Goal: Task Accomplishment & Management: Use online tool/utility

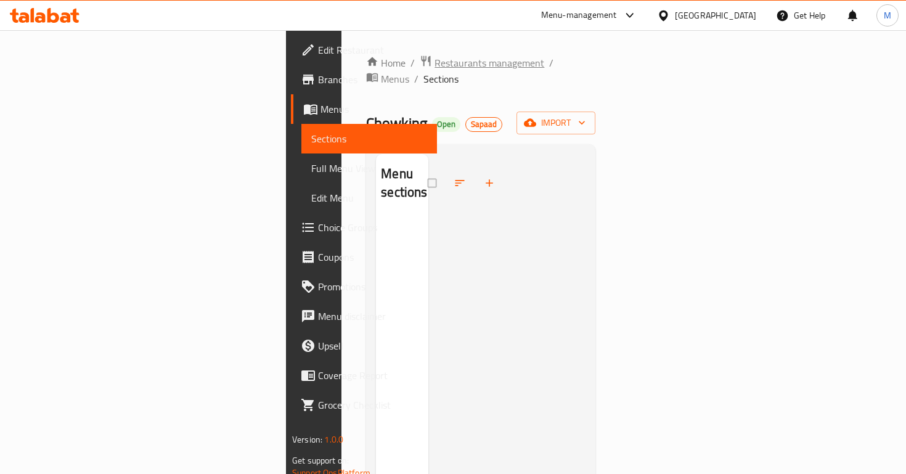
click at [435, 61] on span "Restaurants management" at bounding box center [490, 62] width 110 height 15
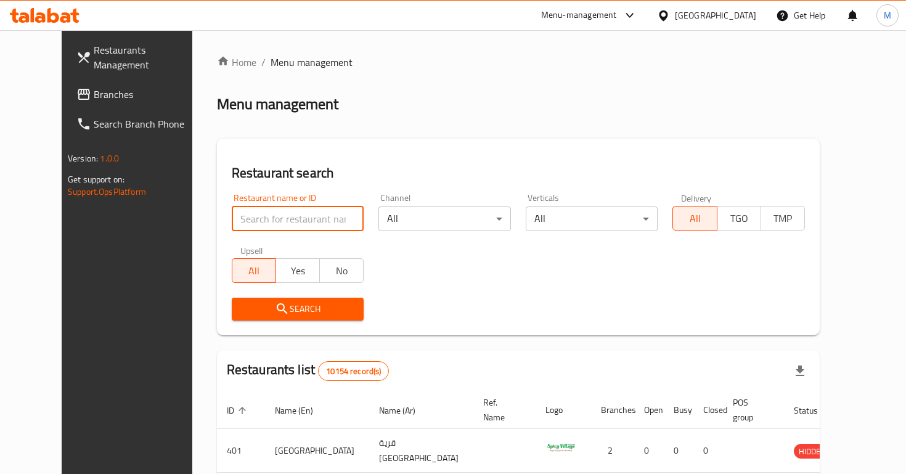
click at [295, 219] on input "search" at bounding box center [298, 219] width 133 height 25
type input "ajeen"
click button "Search" at bounding box center [298, 309] width 133 height 23
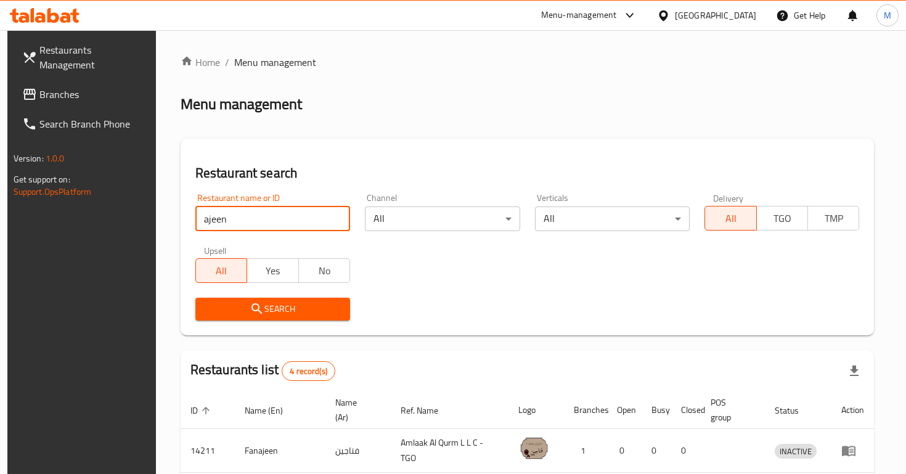
scroll to position [197, 0]
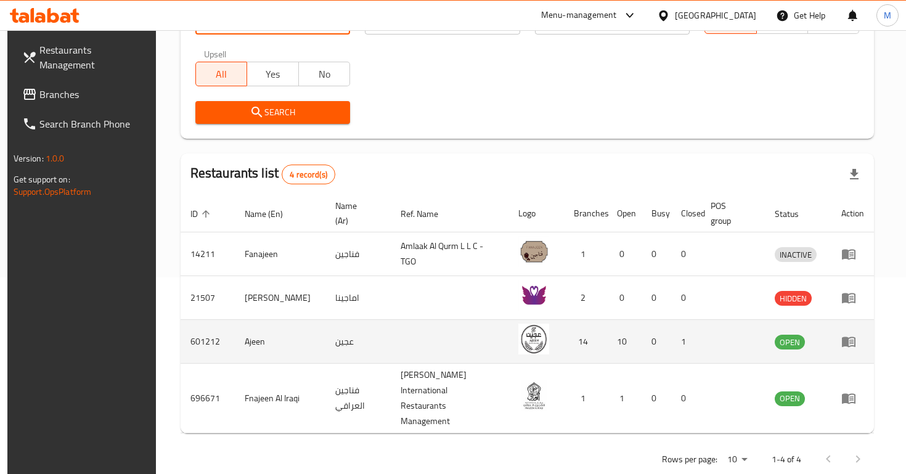
click at [856, 345] on icon "enhanced table" at bounding box center [849, 341] width 15 height 15
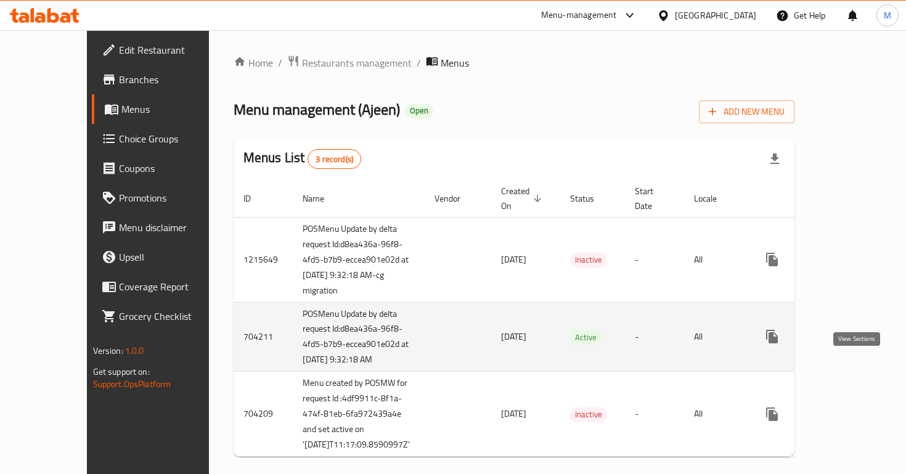
click at [855, 344] on icon "enhanced table" at bounding box center [861, 336] width 15 height 15
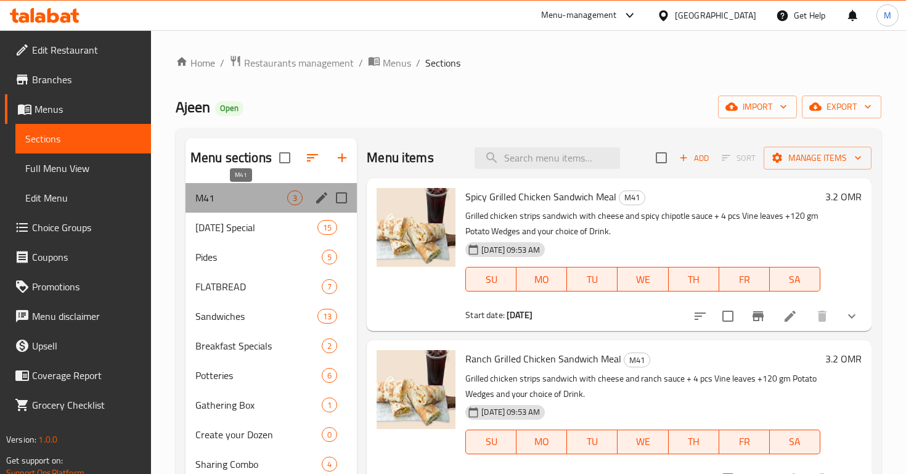
click at [265, 193] on span "M41" at bounding box center [241, 198] width 92 height 15
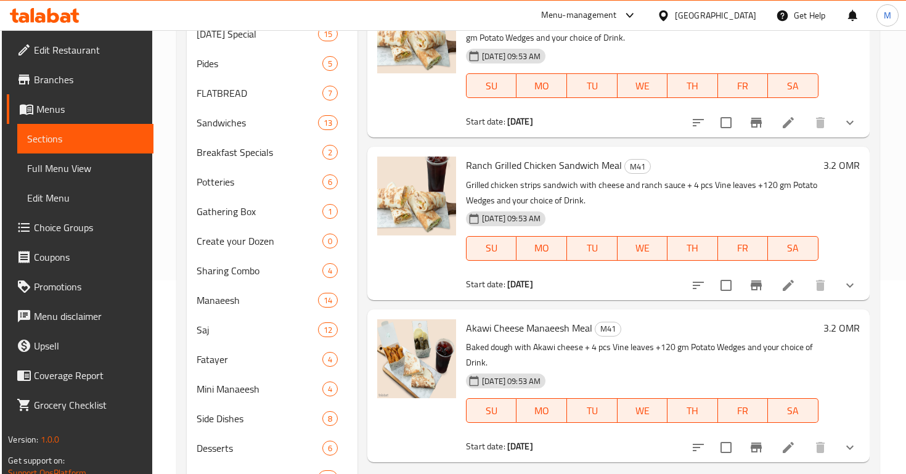
scroll to position [191, 0]
